Goal: Find specific page/section: Find specific page/section

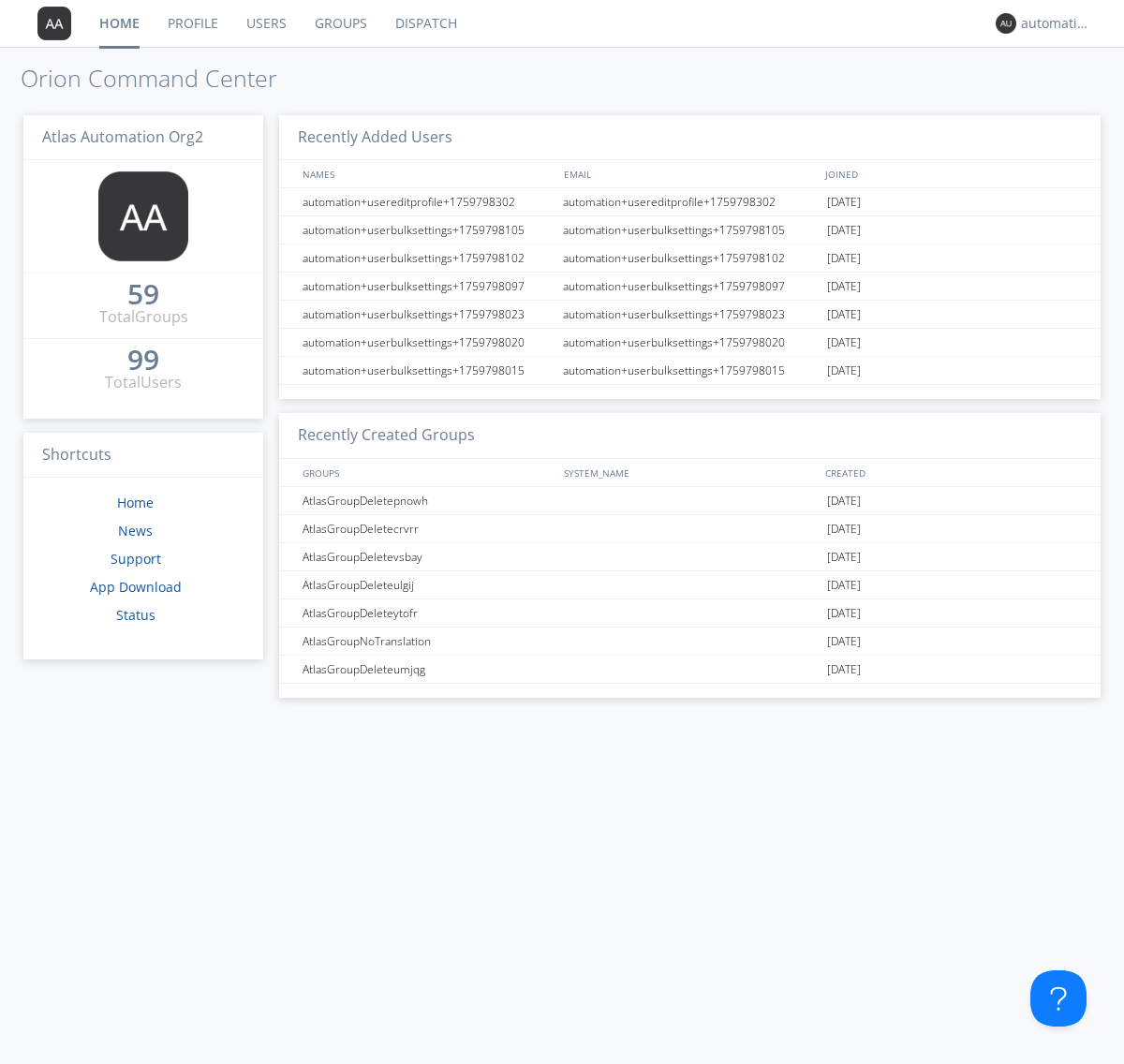
click at [424, 24] on link "Dispatch" at bounding box center [426, 23] width 90 height 46
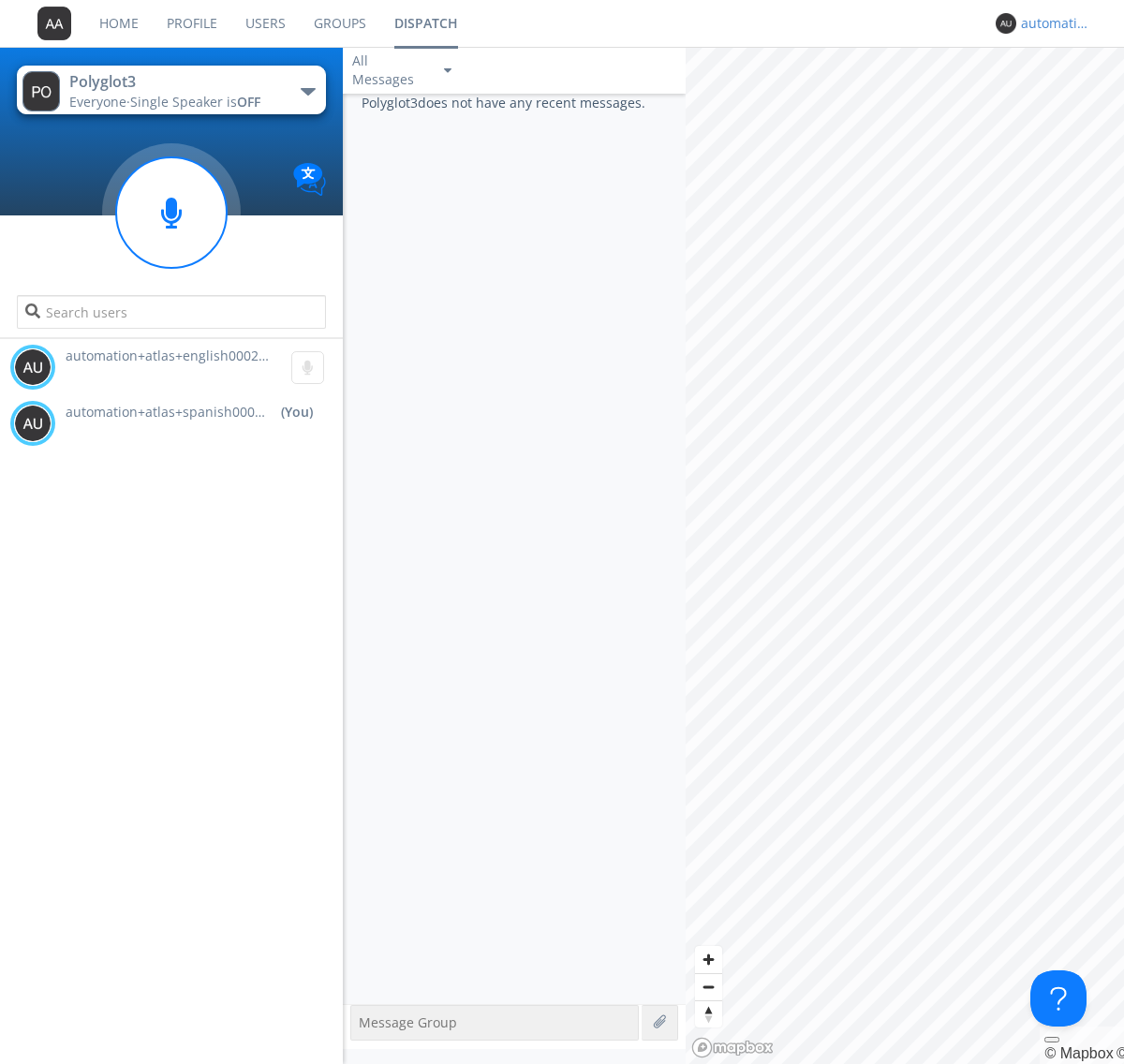
click at [1051, 24] on div "automation+atlas+spanish0002+org2" at bounding box center [1056, 24] width 70 height 19
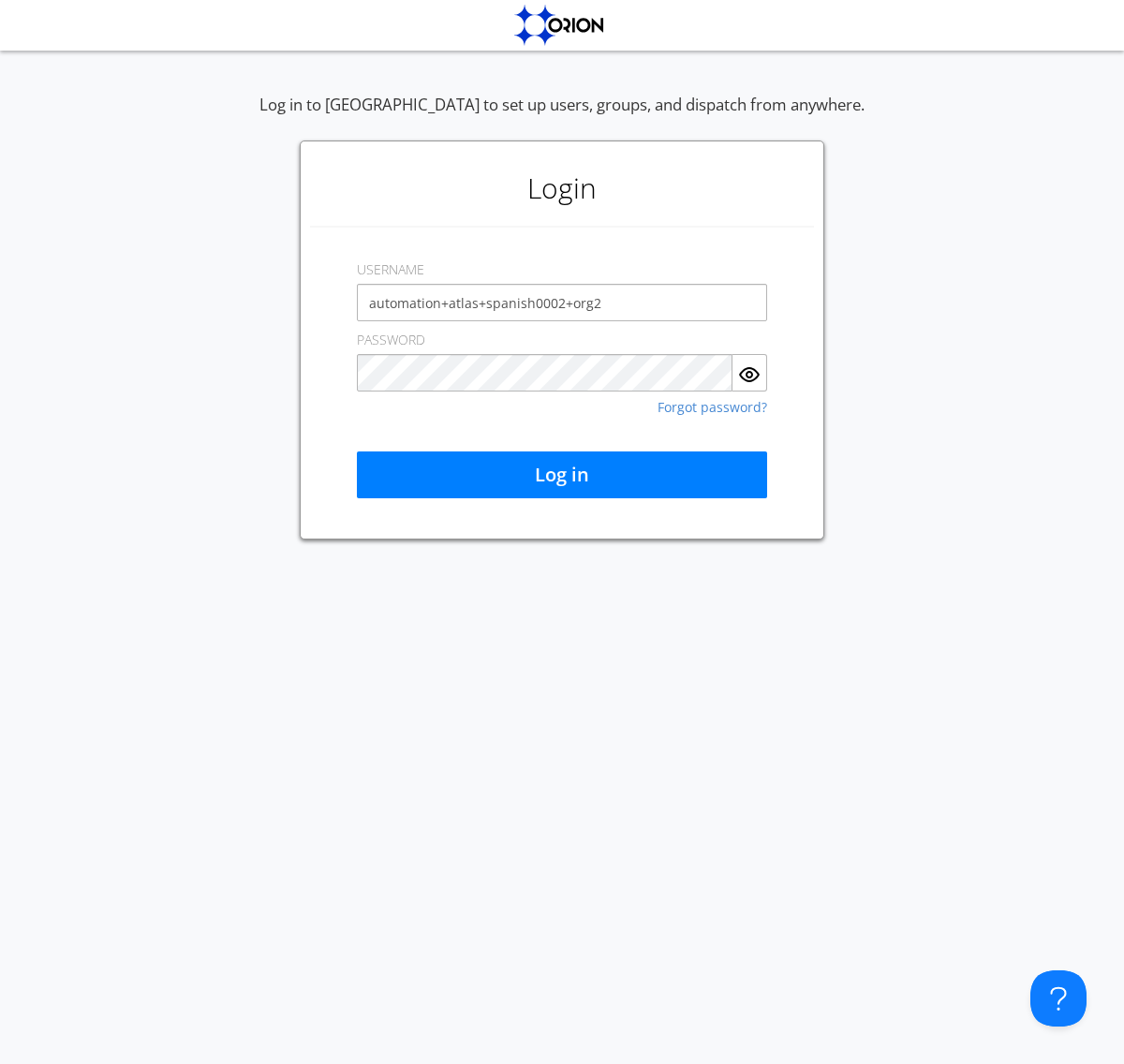
type input "automation+atlas+spanish0002+org2"
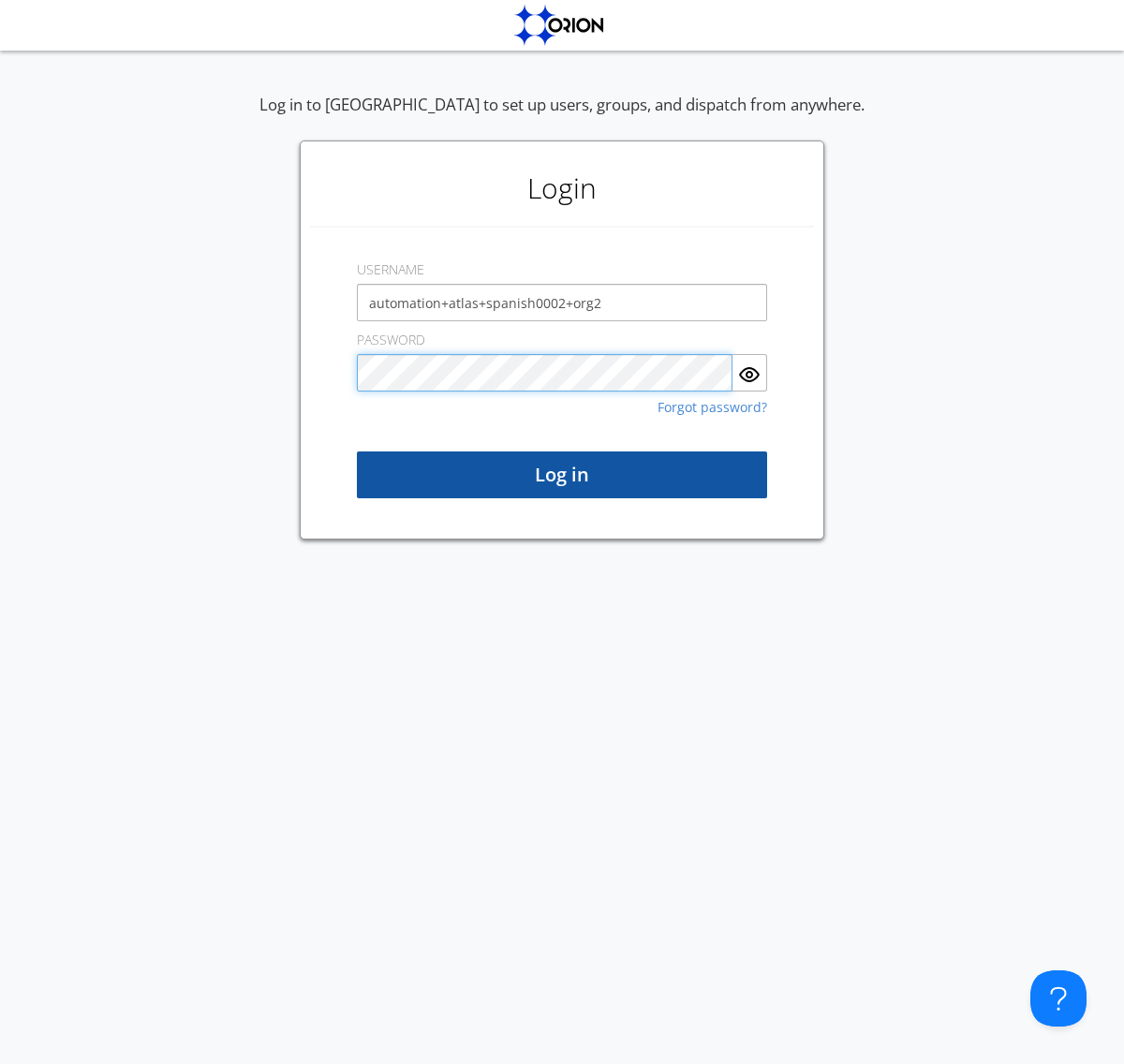
click at [562, 475] on button "Log in" at bounding box center [562, 474] width 411 height 46
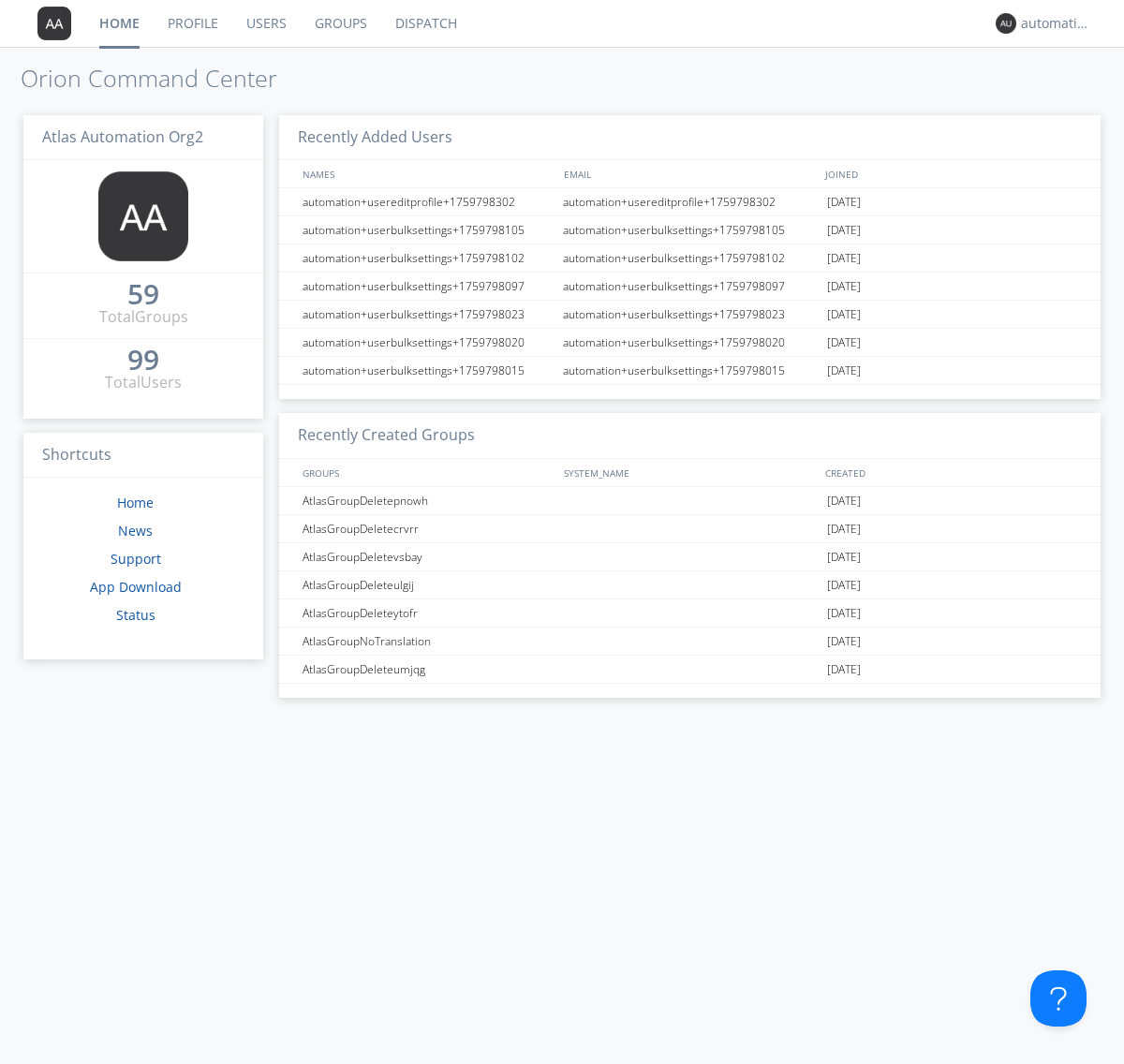
click at [424, 24] on link "Dispatch" at bounding box center [426, 23] width 90 height 46
